Goal: Navigation & Orientation: Find specific page/section

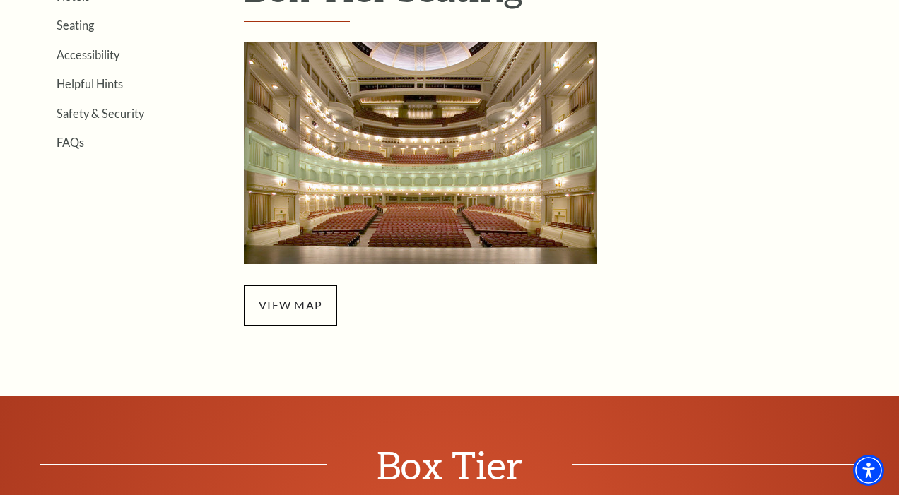
scroll to position [460, 0]
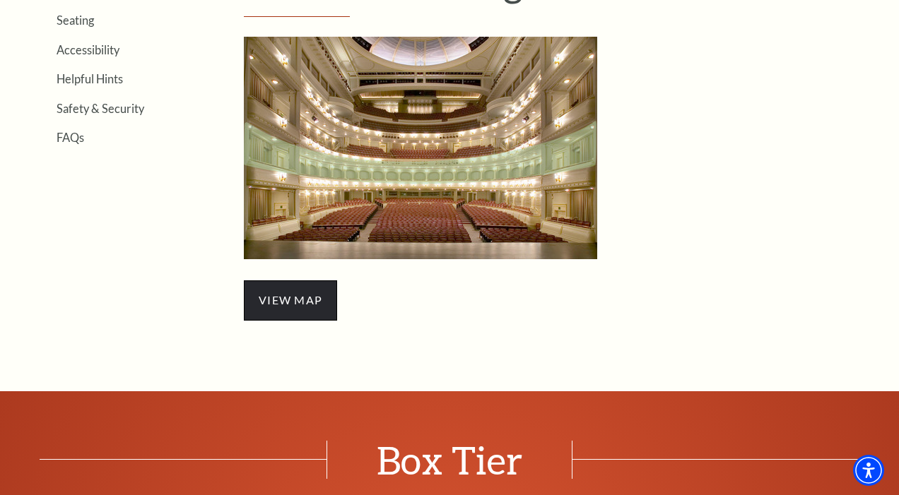
click at [293, 311] on span "view map" at bounding box center [290, 300] width 93 height 40
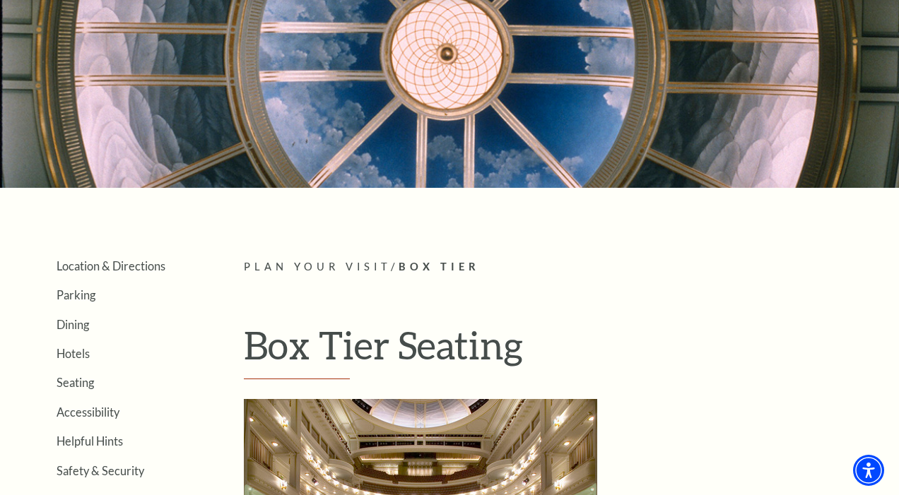
scroll to position [128, 0]
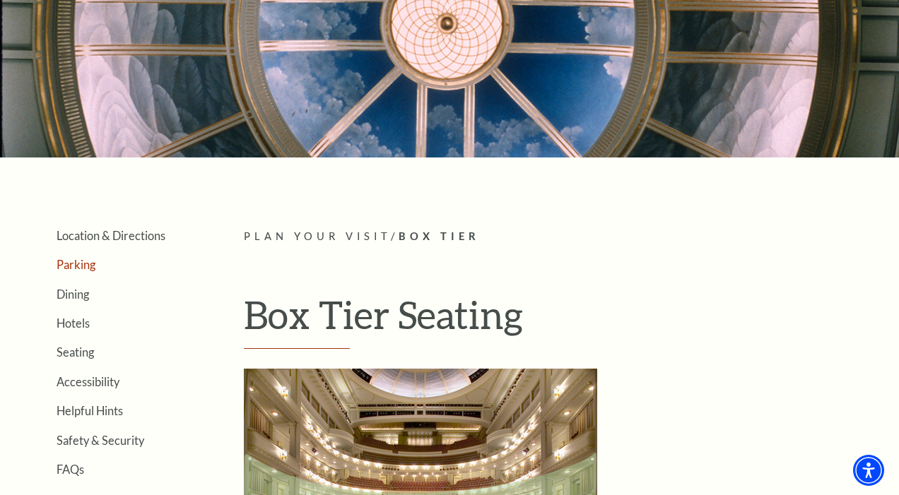
click at [80, 262] on link "Parking" at bounding box center [76, 264] width 39 height 13
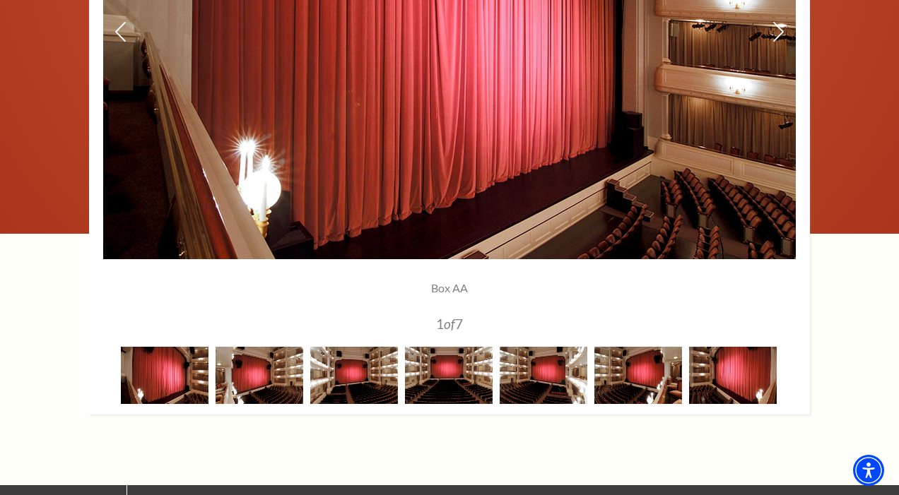
scroll to position [1194, 0]
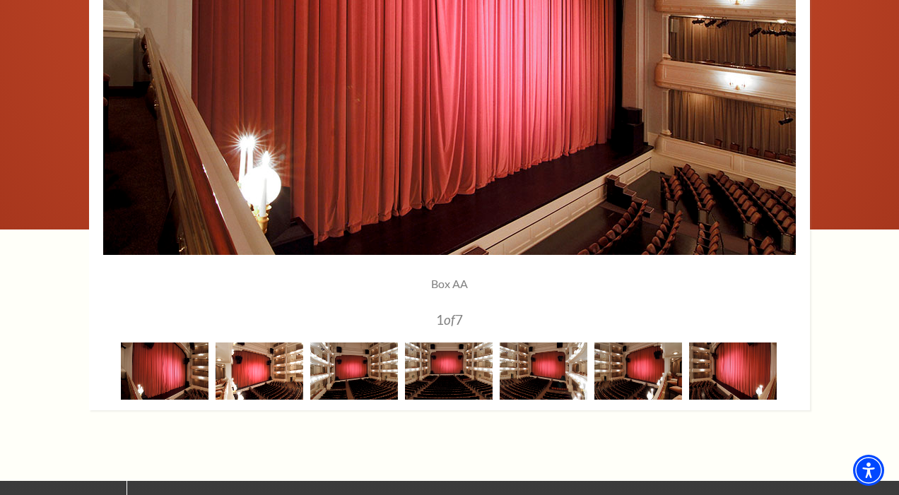
click at [272, 379] on img at bounding box center [259, 371] width 88 height 57
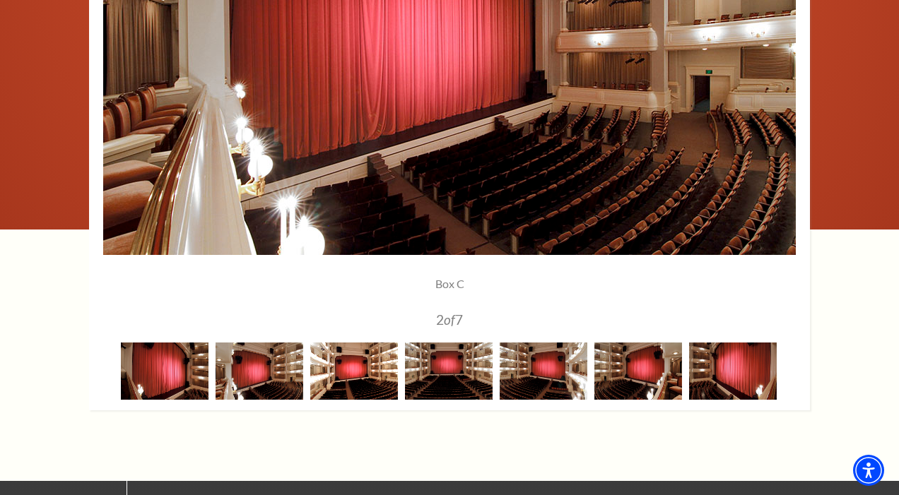
click at [352, 368] on img at bounding box center [354, 371] width 88 height 57
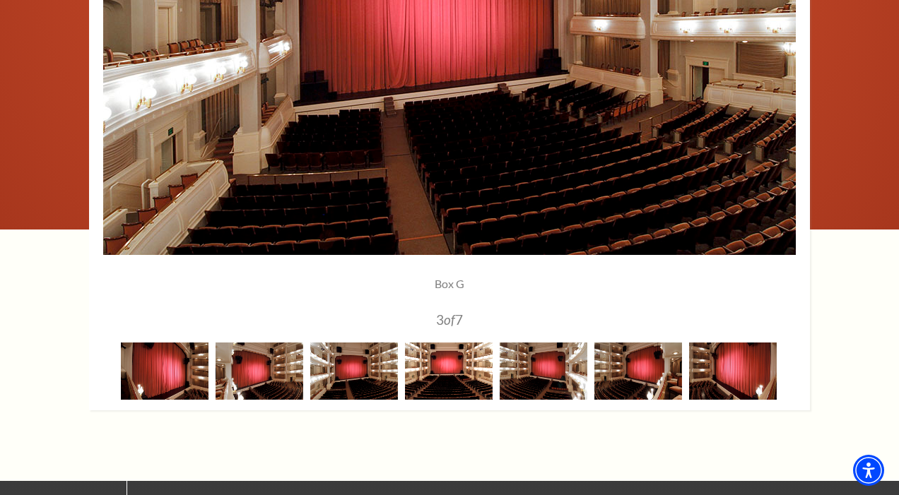
click at [437, 369] on img at bounding box center [449, 371] width 88 height 57
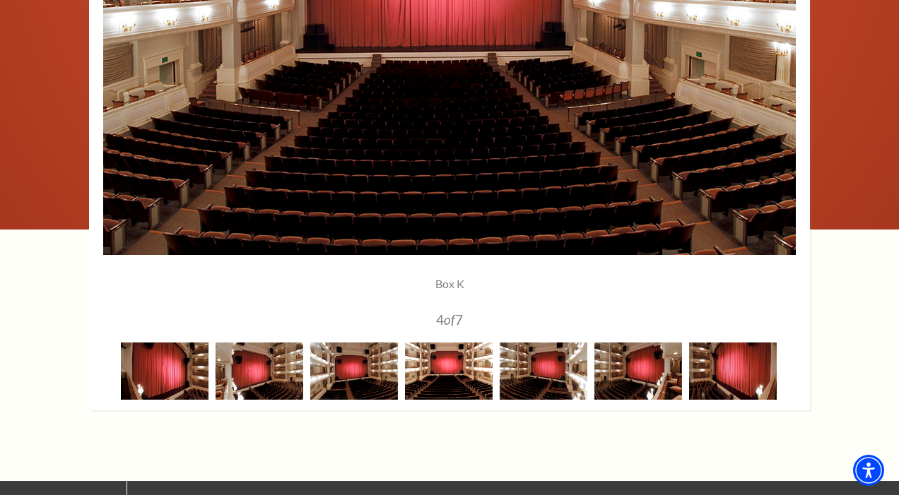
click at [461, 376] on img at bounding box center [449, 371] width 88 height 57
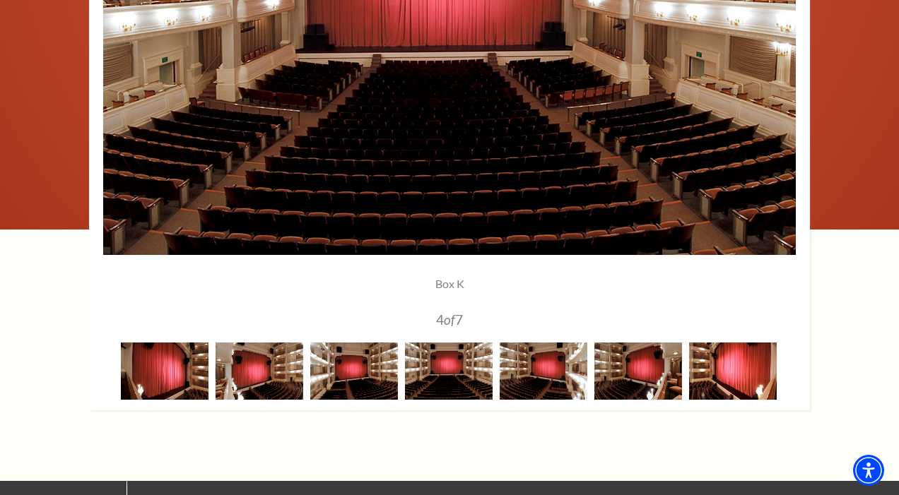
click at [713, 374] on img at bounding box center [733, 371] width 88 height 57
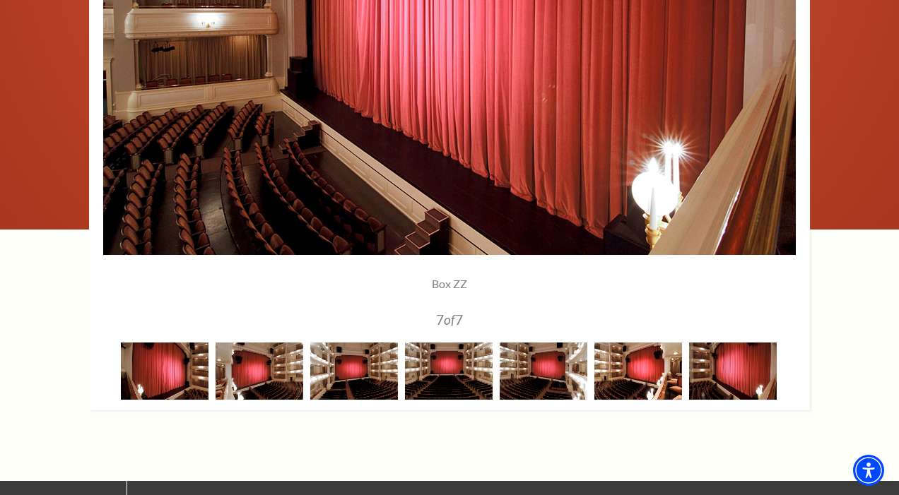
click at [653, 369] on img at bounding box center [638, 371] width 88 height 57
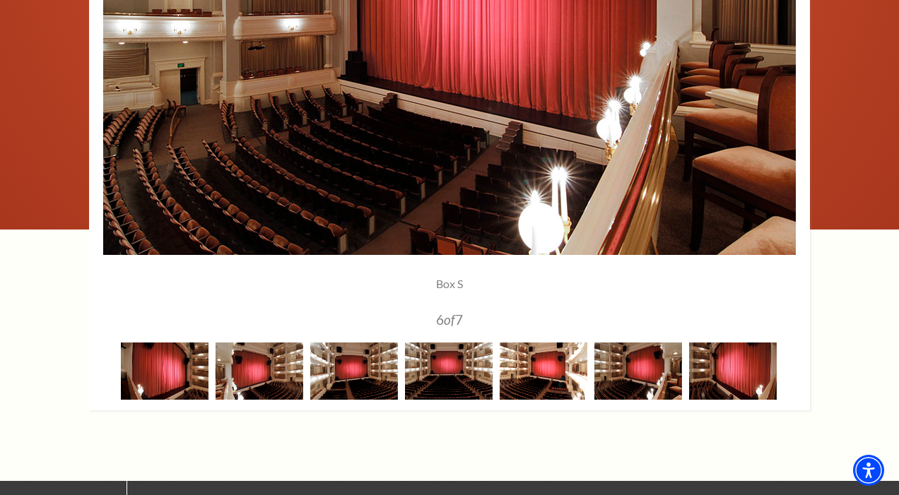
click at [552, 369] on img at bounding box center [543, 371] width 88 height 57
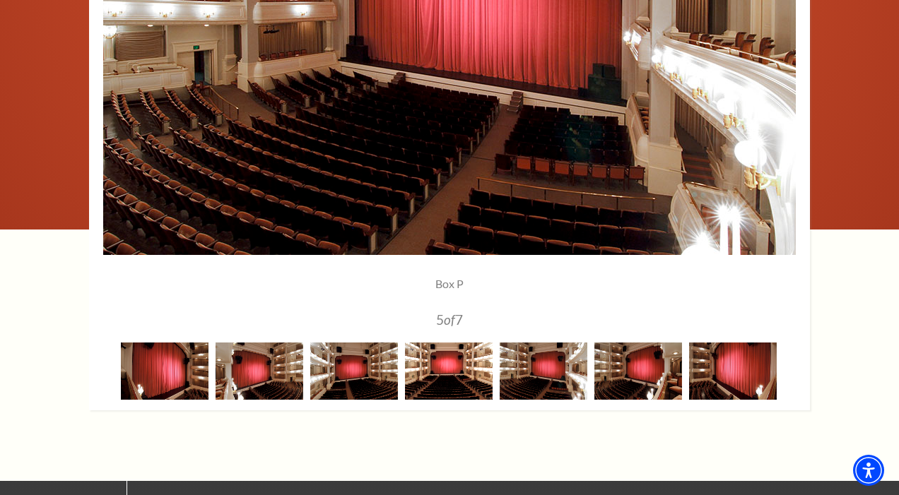
click at [437, 368] on img at bounding box center [449, 371] width 88 height 57
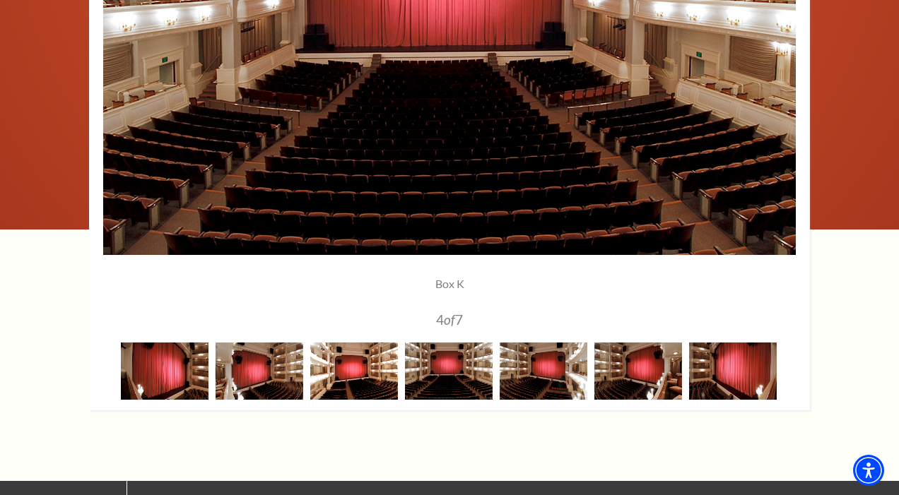
click at [355, 373] on img at bounding box center [354, 371] width 88 height 57
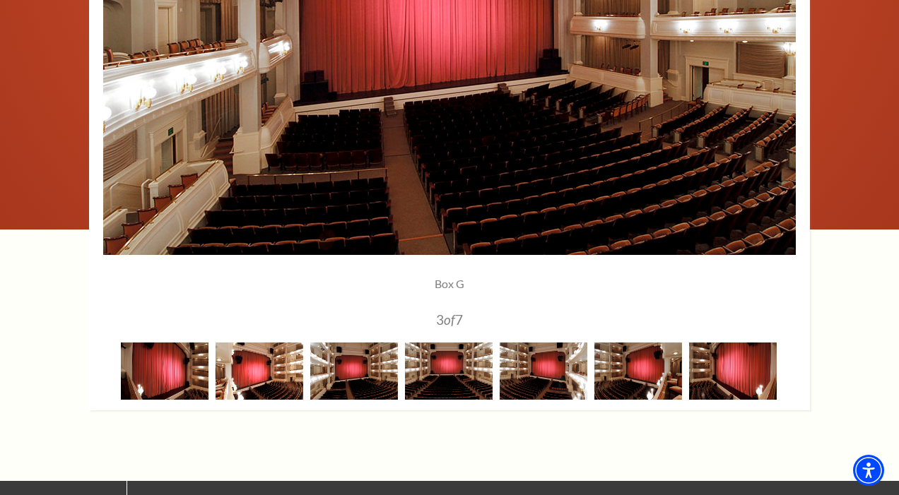
click at [288, 368] on img at bounding box center [259, 371] width 88 height 57
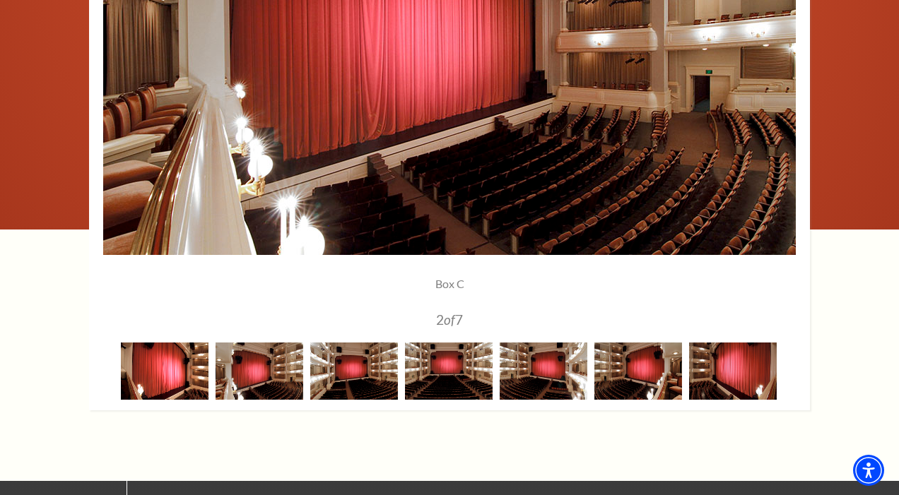
click at [177, 357] on img at bounding box center [165, 371] width 88 height 57
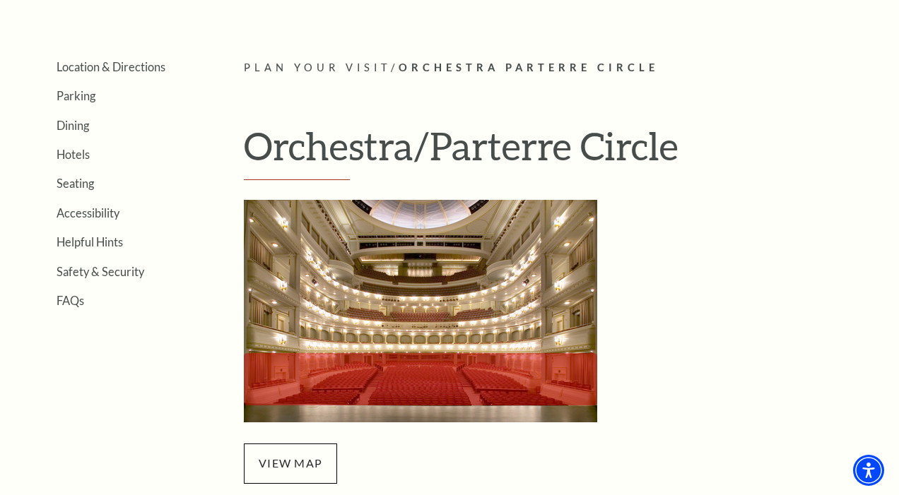
scroll to position [287, 0]
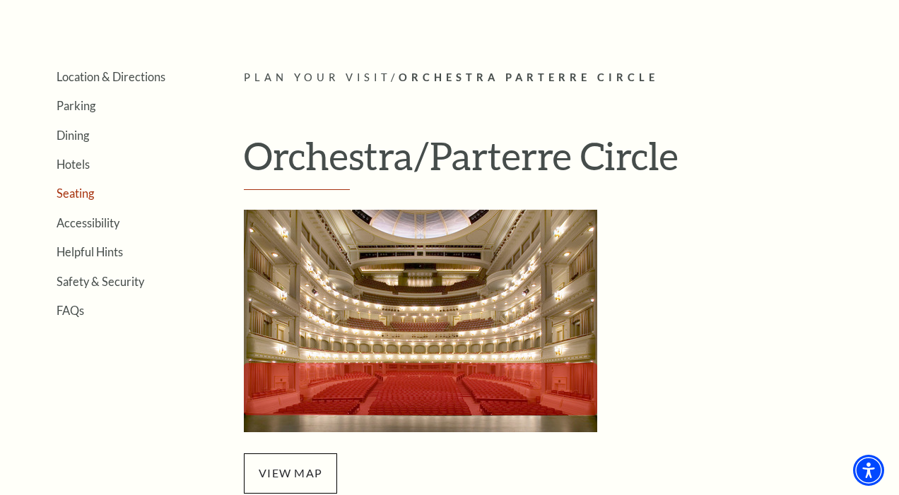
click at [74, 193] on link "Seating" at bounding box center [75, 193] width 37 height 13
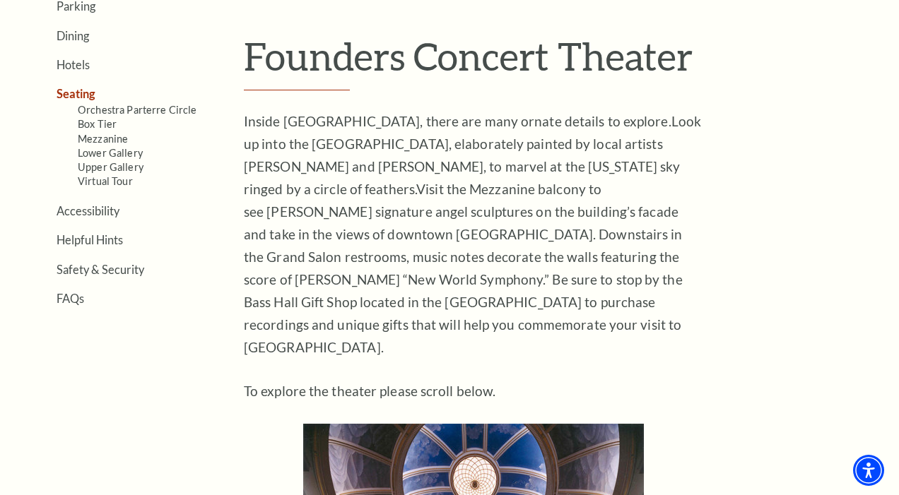
scroll to position [390, 0]
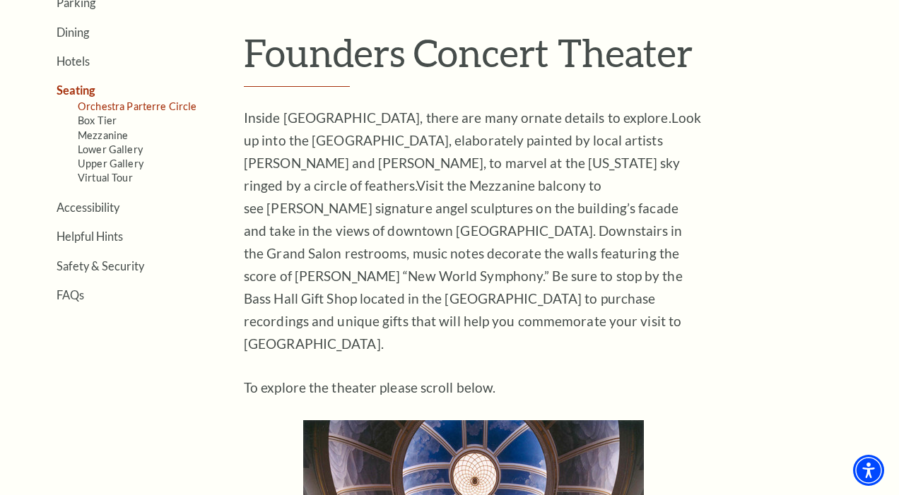
click at [158, 105] on link "Orchestra Parterre Circle" at bounding box center [137, 106] width 119 height 12
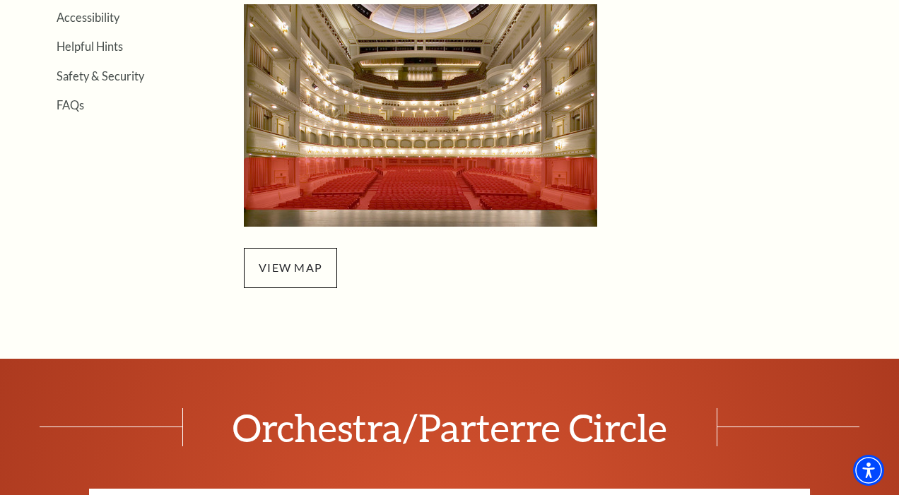
scroll to position [479, 0]
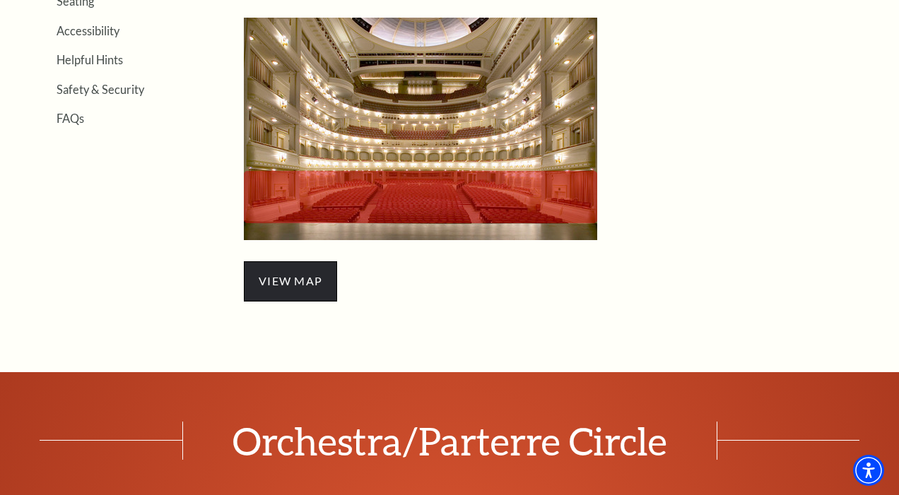
click at [289, 283] on span "view map" at bounding box center [290, 281] width 93 height 40
